Goal: Task Accomplishment & Management: Manage account settings

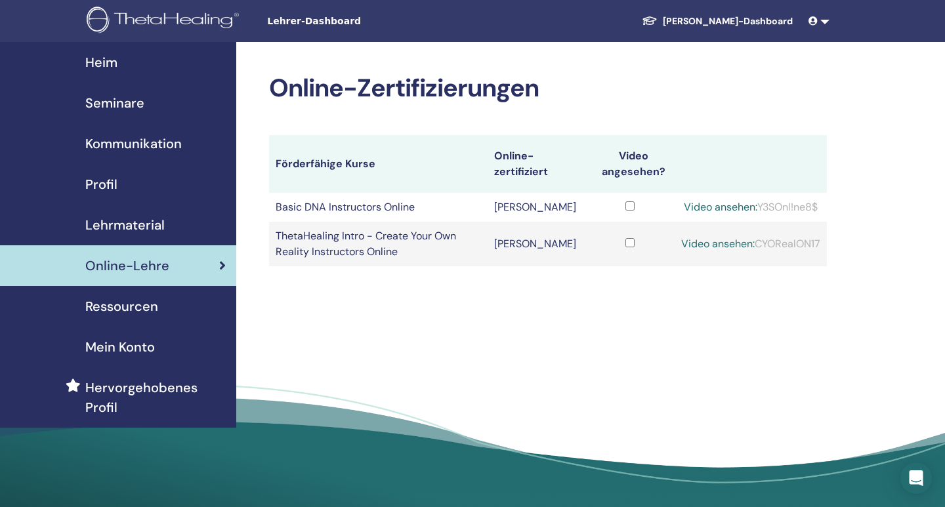
click at [118, 272] on span "Online-Lehre" at bounding box center [127, 266] width 84 height 20
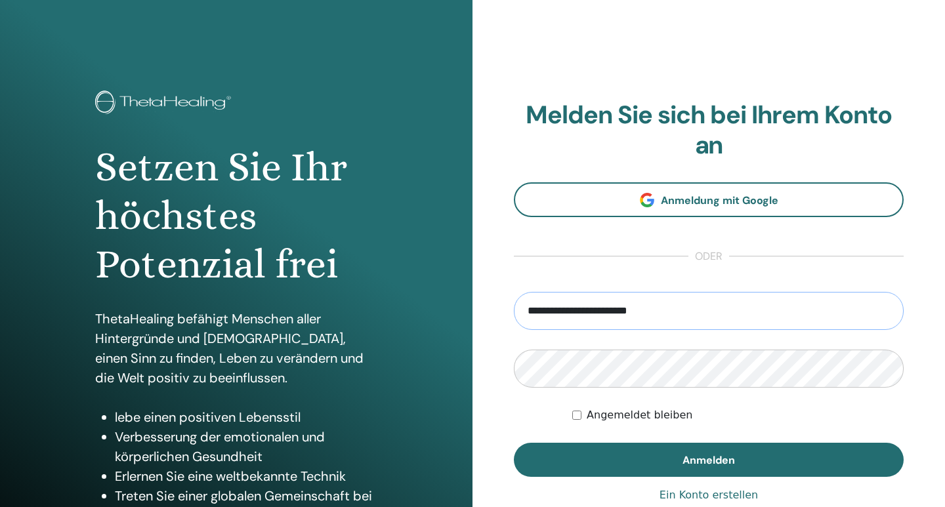
type input "**********"
click at [514, 443] on button "Anmelden" at bounding box center [709, 460] width 390 height 34
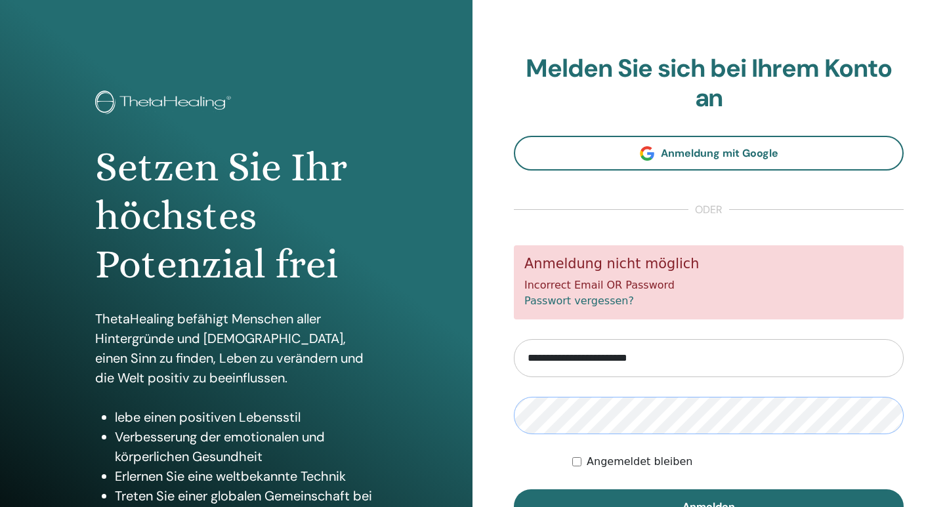
click at [514, 490] on button "Anmelden" at bounding box center [709, 507] width 390 height 34
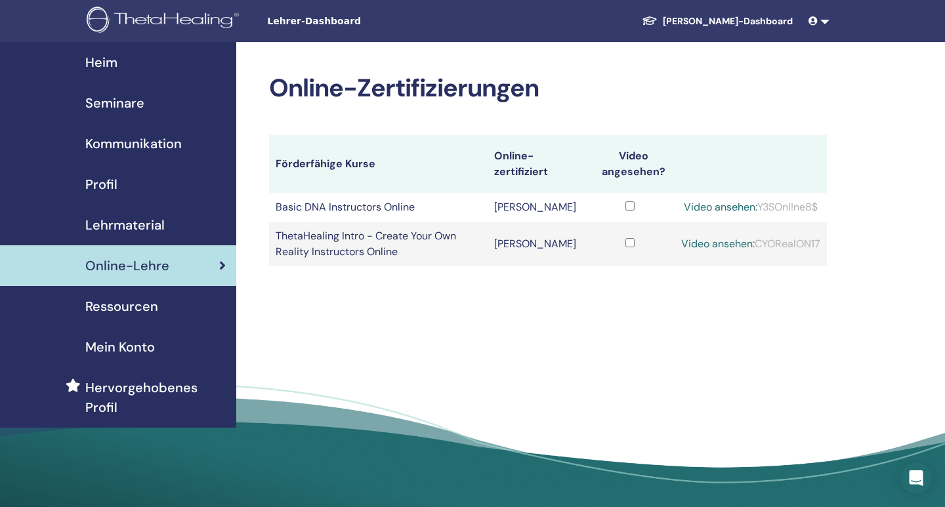
click at [119, 272] on span "Online-Lehre" at bounding box center [127, 266] width 84 height 20
click at [127, 275] on span "Online-Lehre" at bounding box center [127, 266] width 84 height 20
click at [129, 228] on span "Lehrmaterial" at bounding box center [124, 225] width 79 height 20
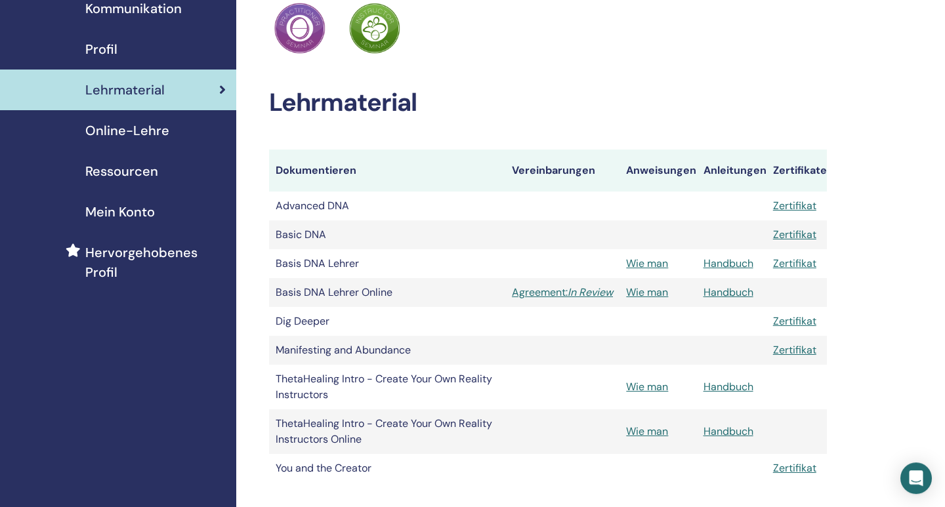
scroll to position [137, 0]
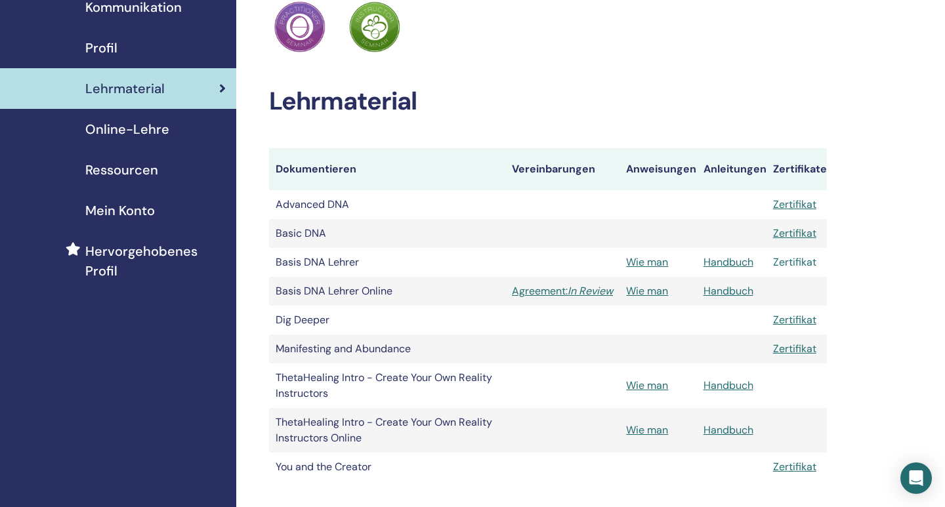
click at [796, 265] on link "Zertifikat" at bounding box center [794, 262] width 43 height 14
click at [131, 96] on span "Lehrmaterial" at bounding box center [124, 89] width 79 height 20
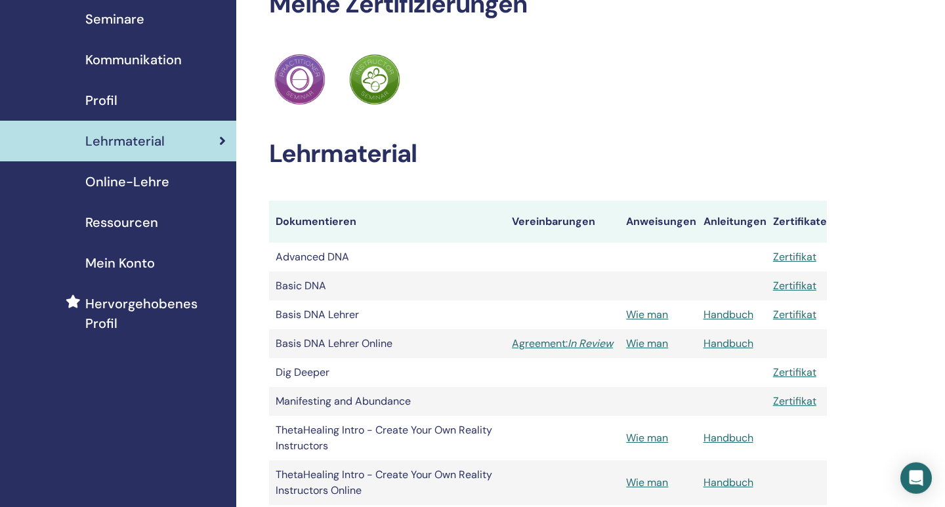
scroll to position [137, 0]
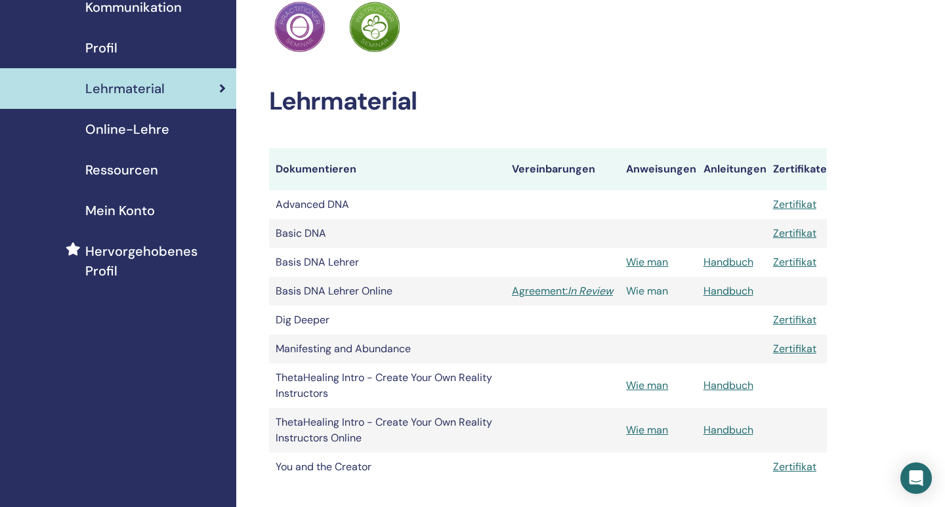
click at [657, 290] on link "Wie man" at bounding box center [647, 291] width 42 height 14
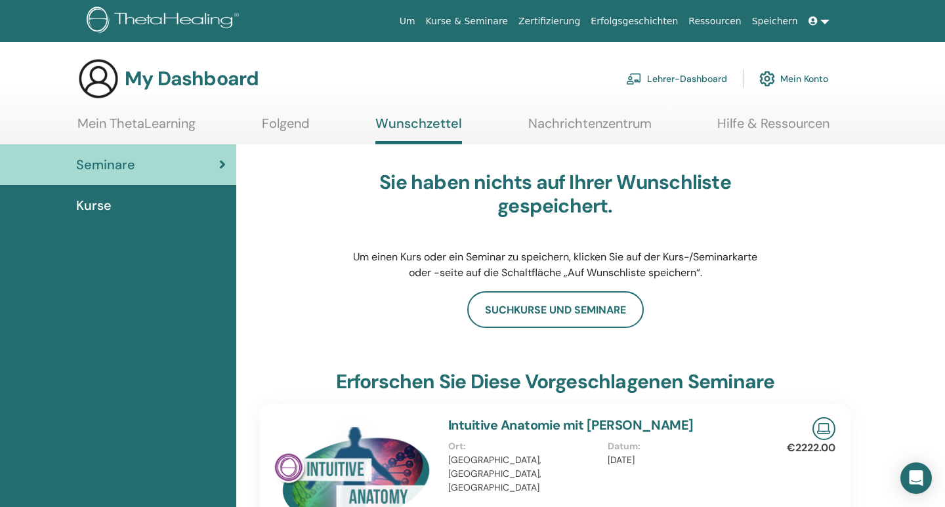
click at [681, 83] on link "Lehrer-Dashboard" at bounding box center [676, 78] width 101 height 29
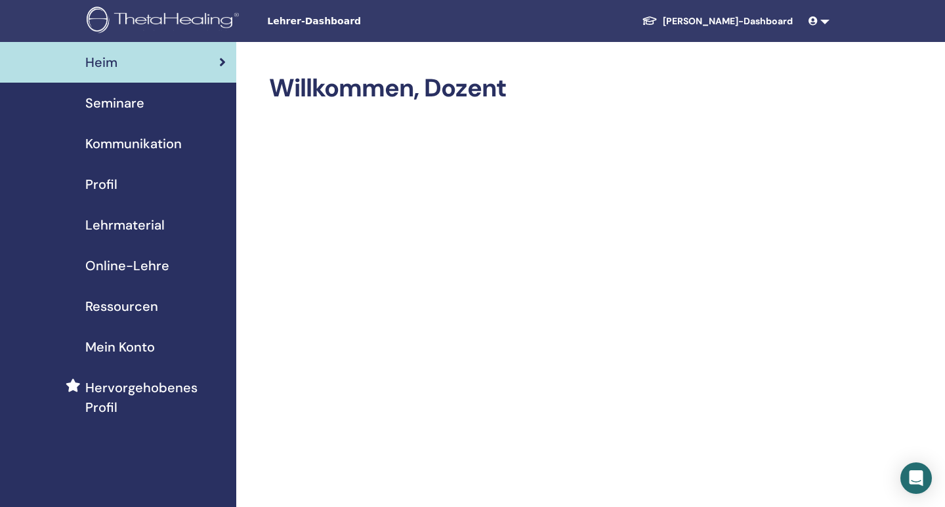
click at [155, 221] on span "Lehrmaterial" at bounding box center [124, 225] width 79 height 20
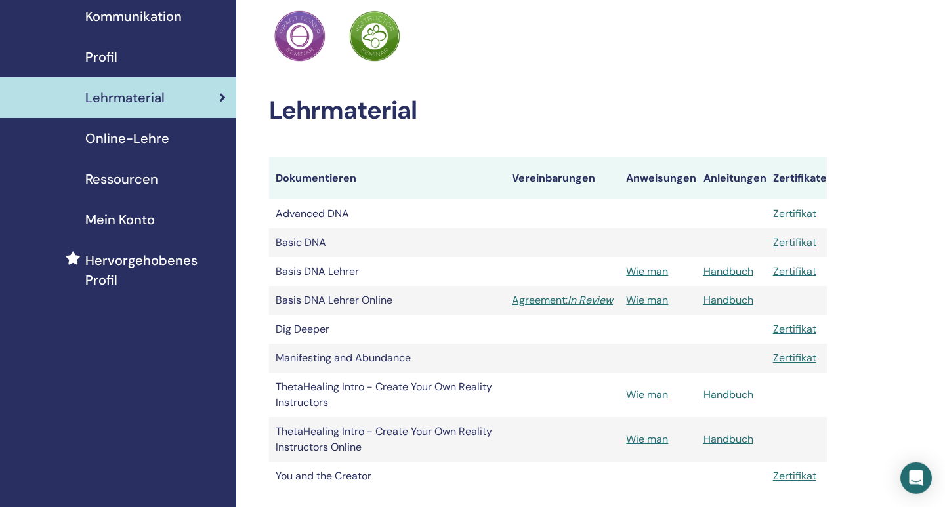
scroll to position [137, 0]
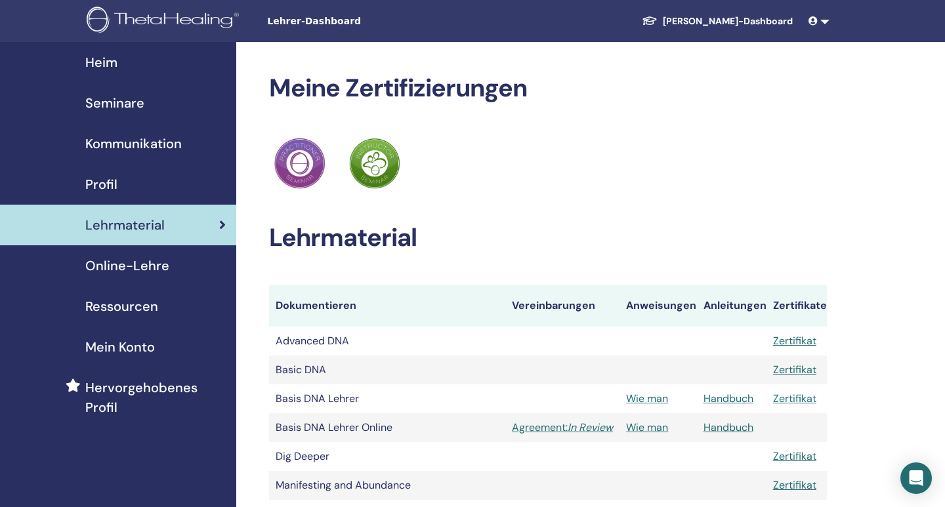
click at [97, 62] on span "Heim" at bounding box center [101, 63] width 32 height 20
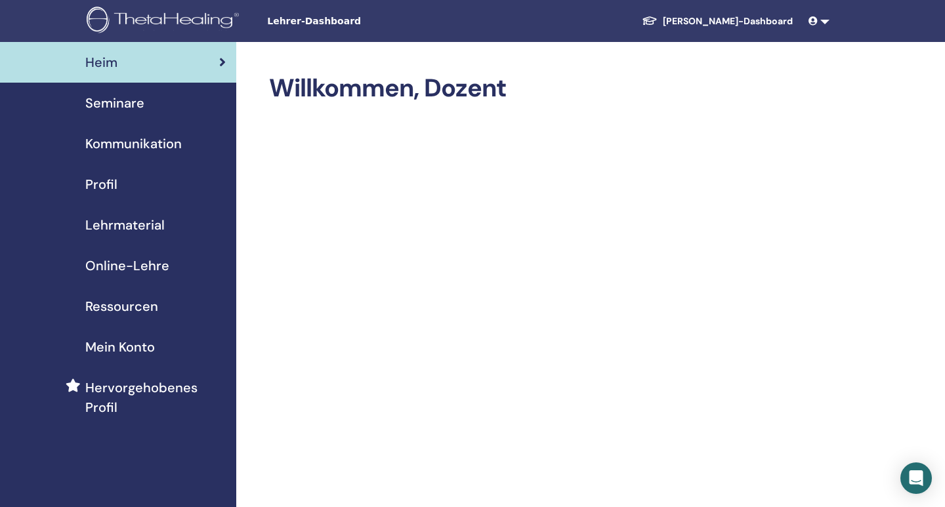
click at [146, 225] on span "Lehrmaterial" at bounding box center [124, 225] width 79 height 20
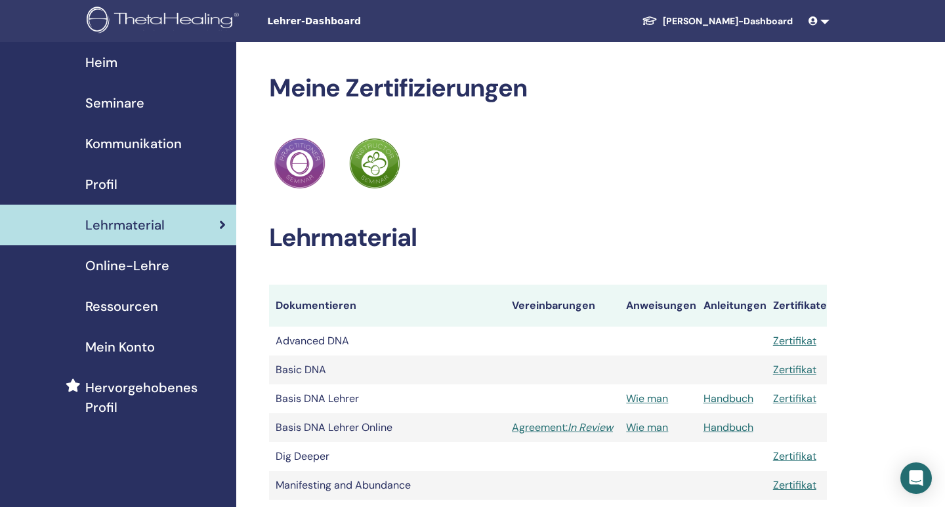
click at [773, 18] on link "Schüler-Dashboard" at bounding box center [718, 21] width 172 height 24
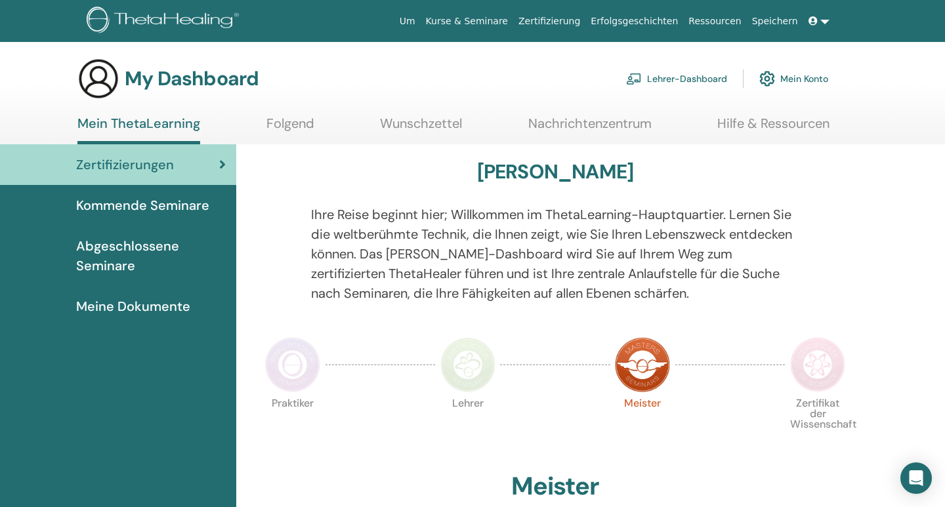
click at [827, 23] on link at bounding box center [820, 21] width 32 height 24
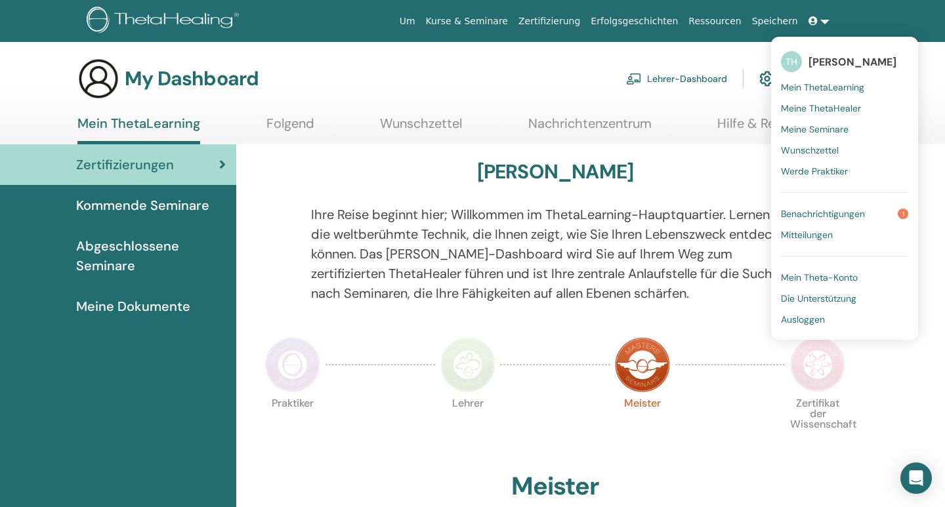
click at [830, 217] on span "Benachrichtigungen" at bounding box center [823, 214] width 84 height 12
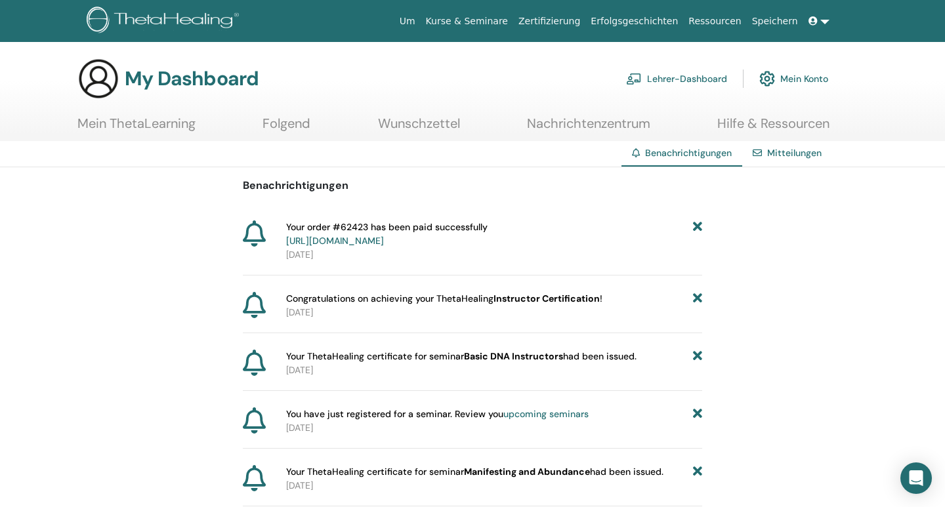
click at [829, 21] on link at bounding box center [820, 21] width 32 height 24
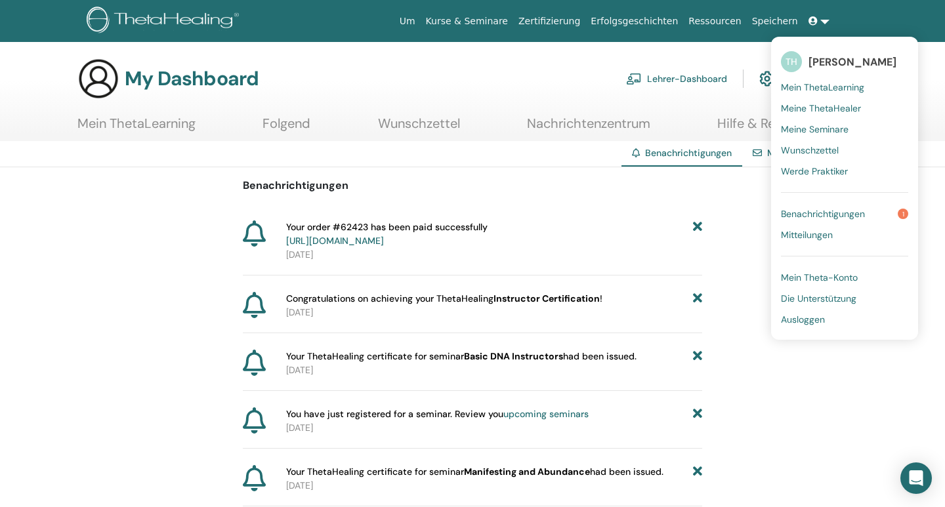
click at [832, 272] on span "Mein Theta-Konto" at bounding box center [819, 278] width 77 height 12
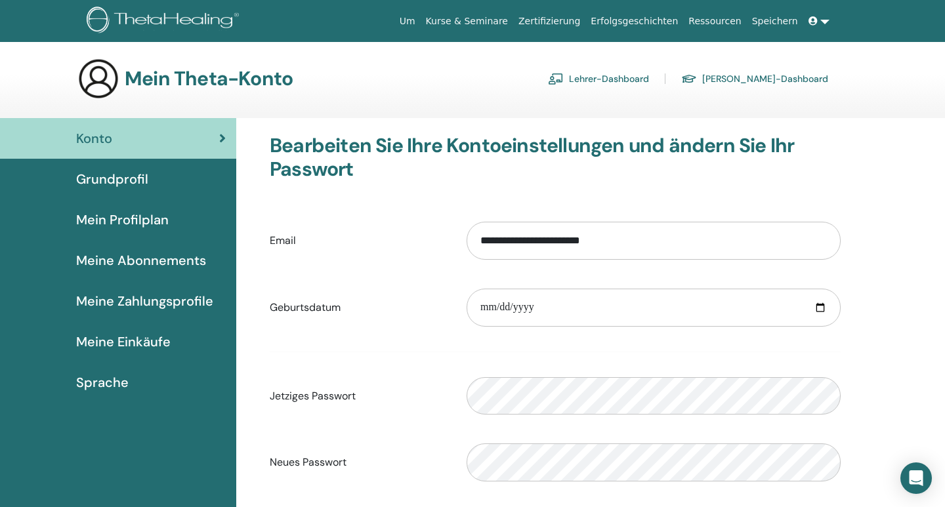
click at [185, 174] on div "Grundprofil" at bounding box center [118, 179] width 215 height 20
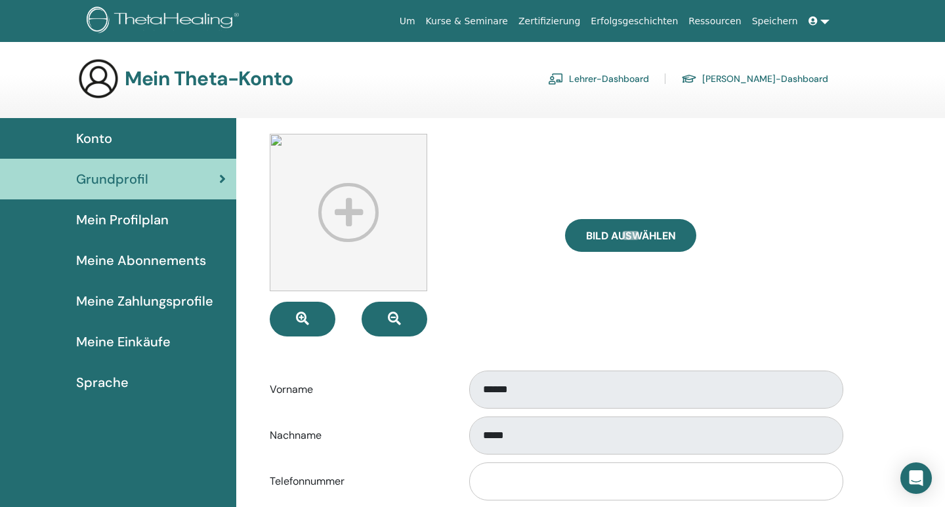
click at [176, 229] on div "Mein Profilplan" at bounding box center [118, 220] width 215 height 20
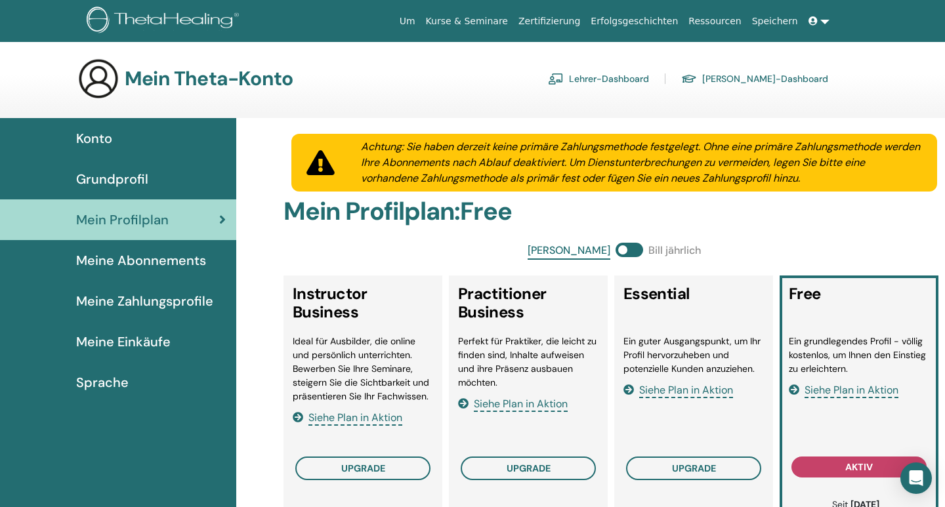
click at [162, 265] on span "Meine Abonnements" at bounding box center [141, 261] width 130 height 20
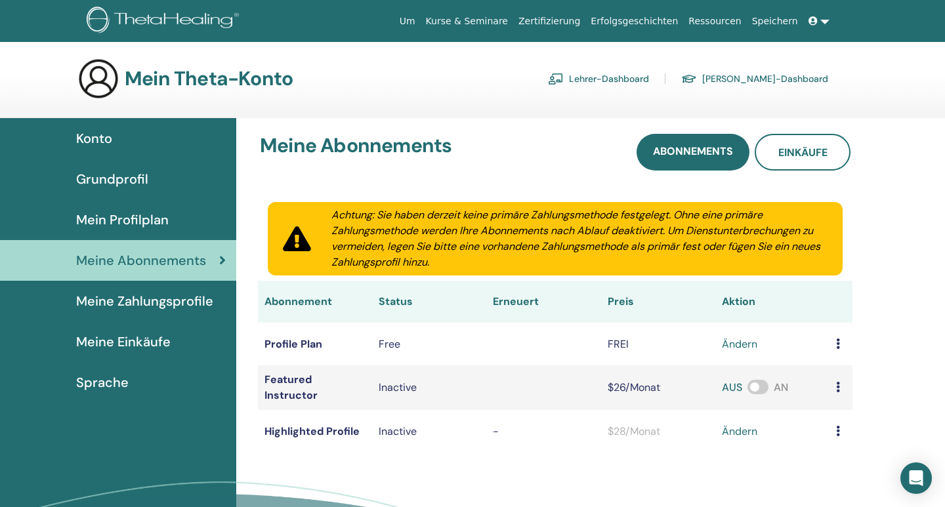
click at [163, 305] on span "Meine Zahlungsprofile" at bounding box center [144, 301] width 137 height 20
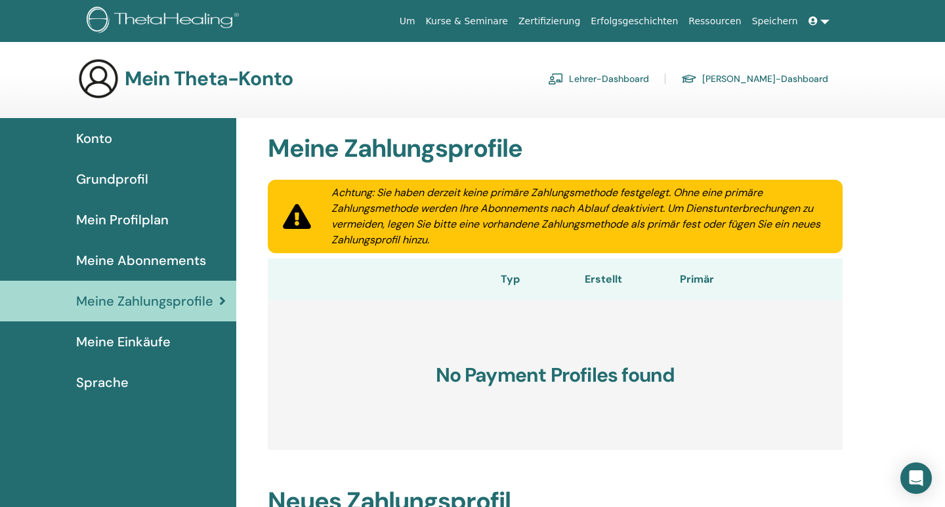
click at [157, 339] on span "Meine Einkäufe" at bounding box center [123, 342] width 95 height 20
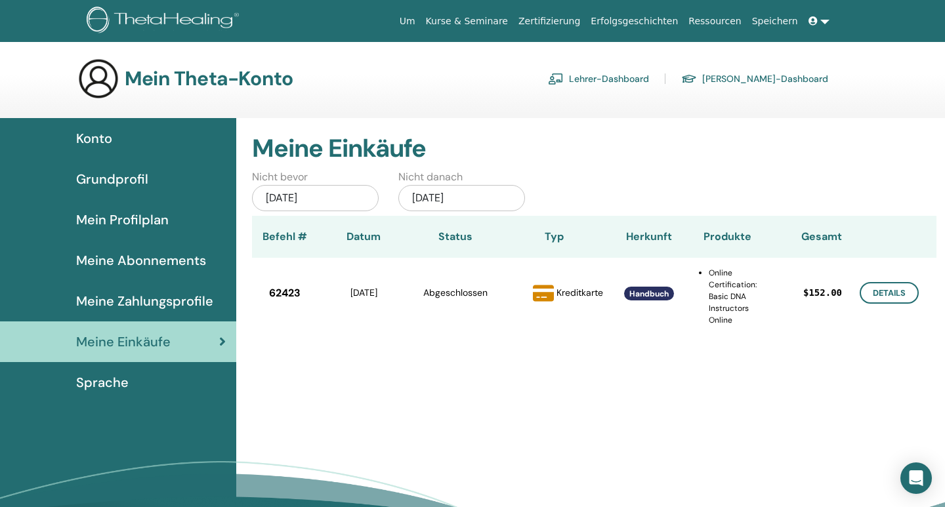
click at [119, 385] on span "Sprache" at bounding box center [102, 383] width 53 height 20
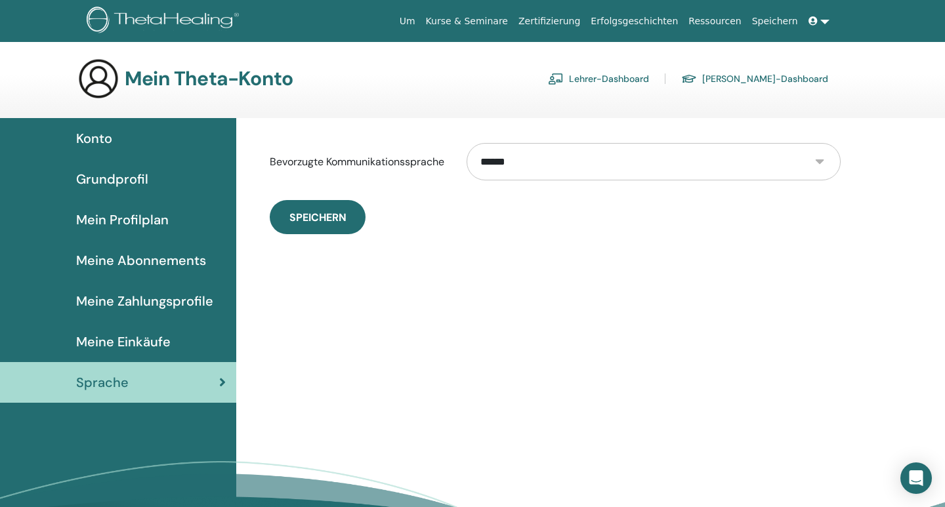
click at [141, 339] on span "Meine Einkäufe" at bounding box center [123, 342] width 95 height 20
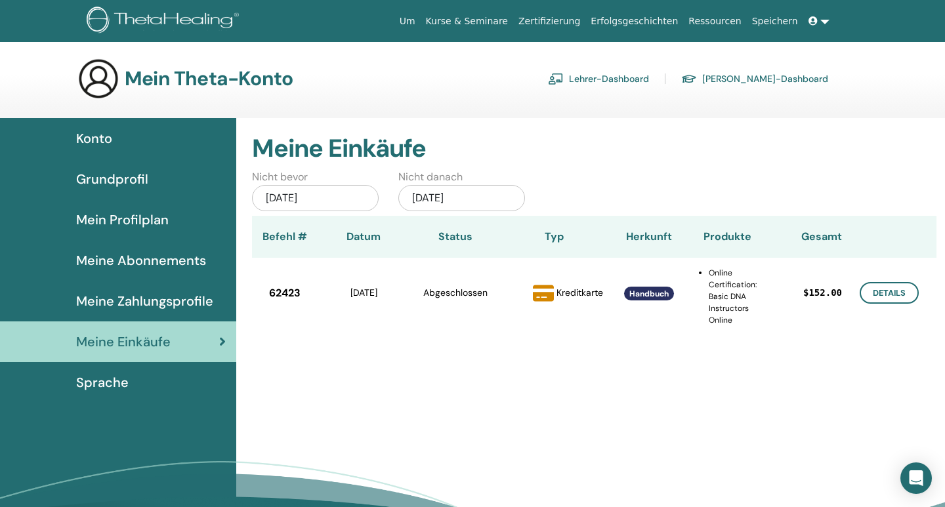
click at [150, 179] on div "Grundprofil" at bounding box center [118, 179] width 215 height 20
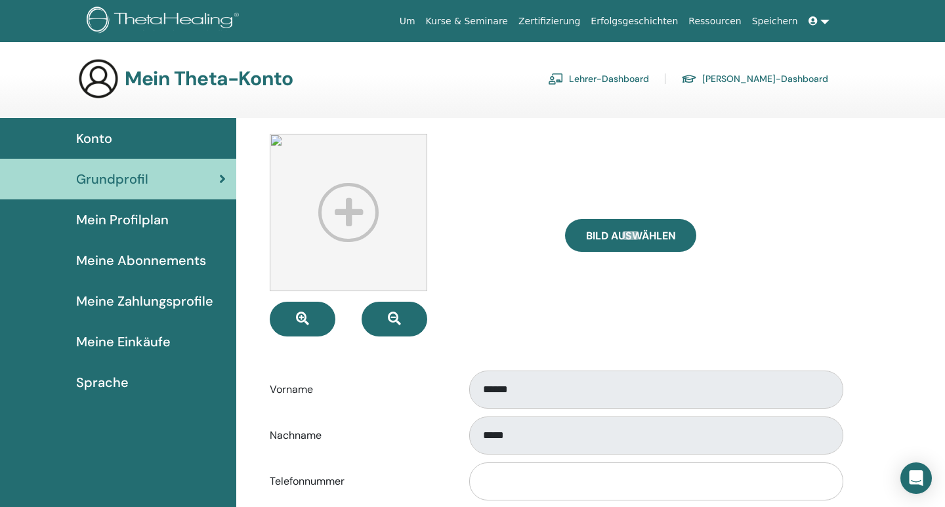
click at [111, 142] on span "Konto" at bounding box center [94, 139] width 36 height 20
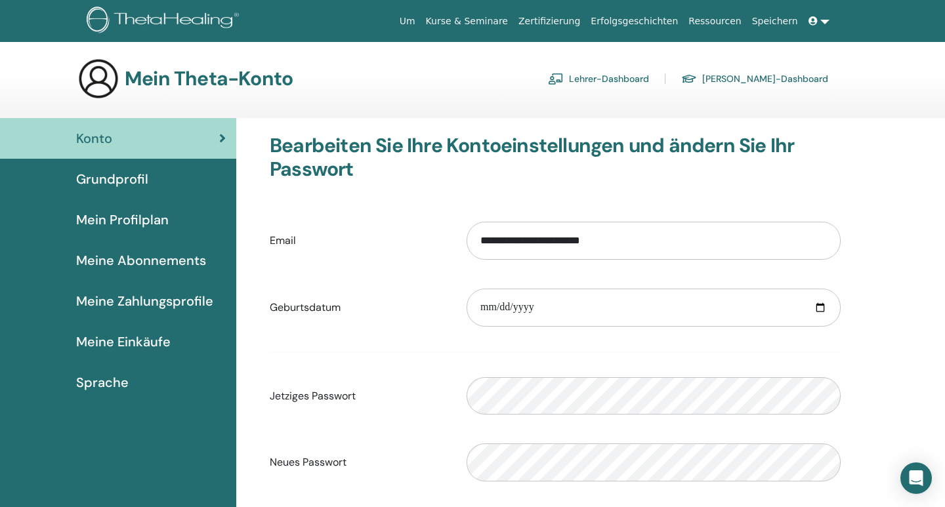
click at [829, 22] on link at bounding box center [820, 21] width 32 height 24
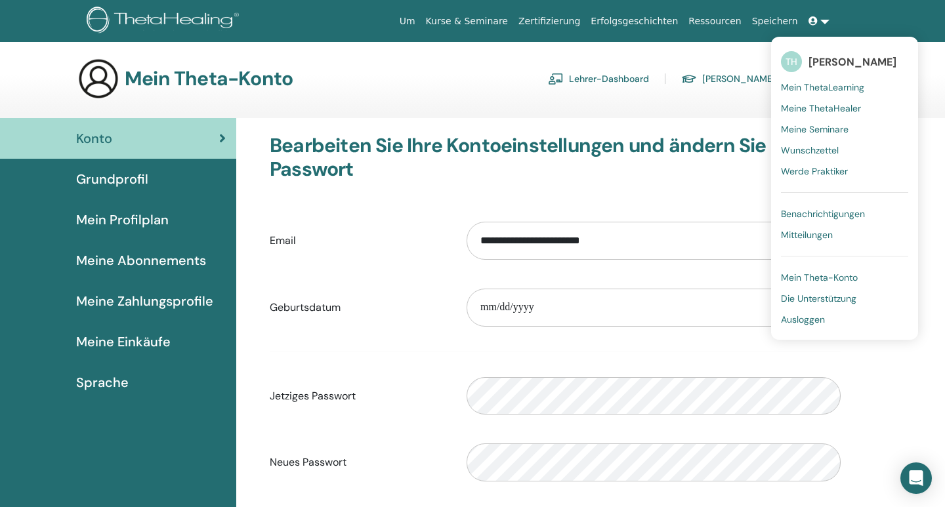
click at [139, 78] on h3 "Mein Theta-Konto" at bounding box center [209, 79] width 168 height 24
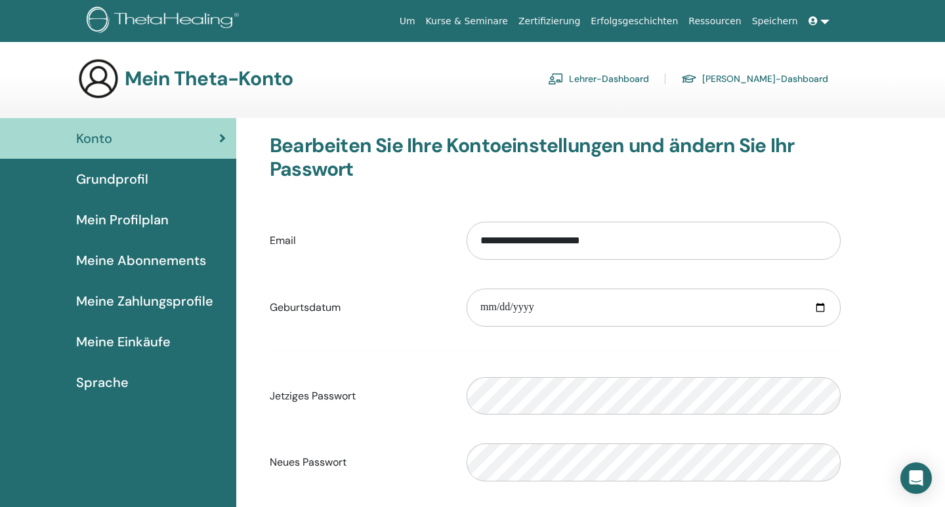
click at [834, 23] on ul "Um Kurse & Seminare Zertifizierung Erfolgsgeschichten Ressourcen Speichern TH T…" at bounding box center [614, 21] width 519 height 24
click at [830, 22] on link at bounding box center [820, 21] width 32 height 24
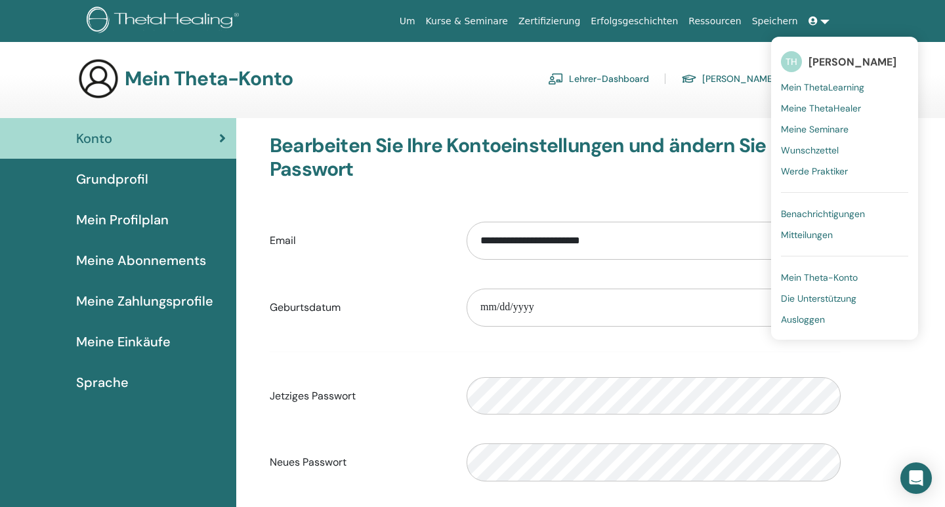
click at [817, 329] on link "Ausloggen" at bounding box center [844, 319] width 127 height 21
